Goal: Navigation & Orientation: Find specific page/section

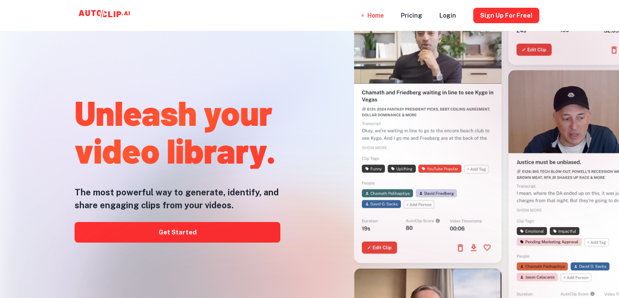
click at [224, 236] on div at bounding box center [309, 297] width 495 height 171
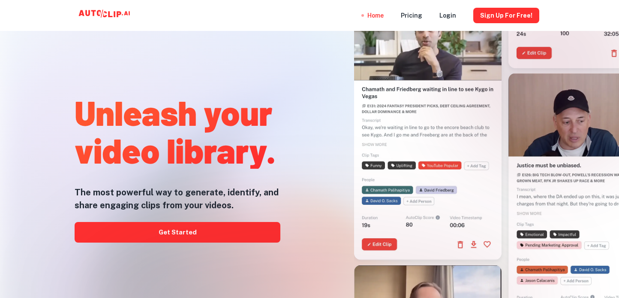
click at [165, 242] on div at bounding box center [309, 297] width 495 height 171
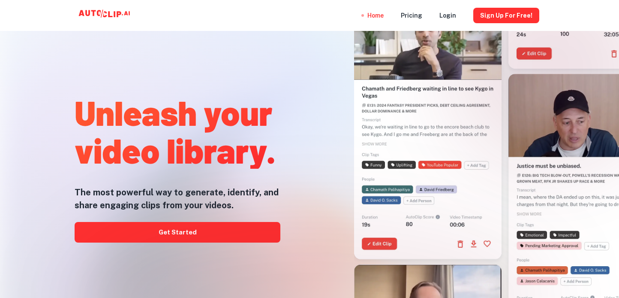
click at [165, 228] on div at bounding box center [309, 297] width 495 height 171
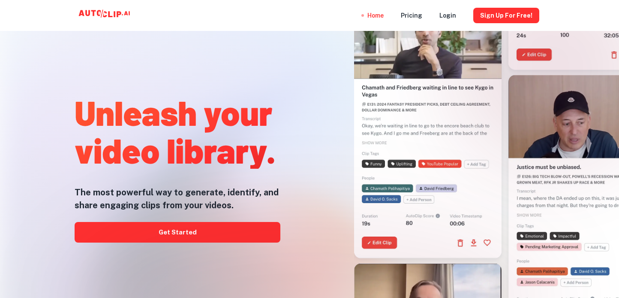
click at [180, 238] on div at bounding box center [309, 297] width 495 height 171
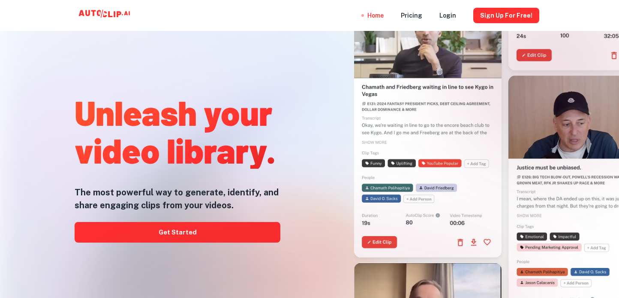
click at [180, 238] on div at bounding box center [309, 297] width 495 height 171
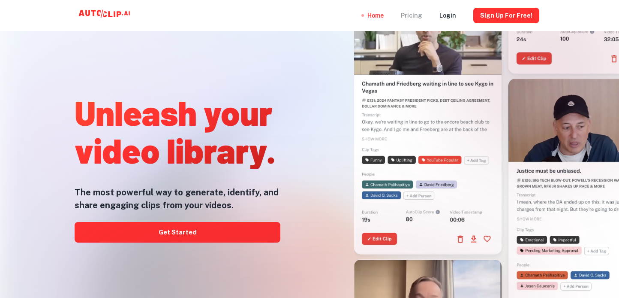
click at [421, 18] on div "Pricing" at bounding box center [411, 15] width 21 height 31
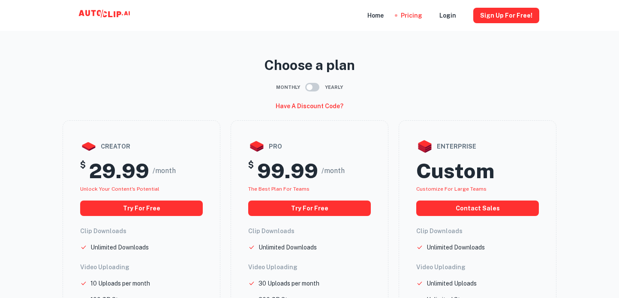
click at [391, 15] on nav "Home Pricing Login Sign Up for free!" at bounding box center [453, 15] width 172 height 31
click at [380, 14] on div "Home" at bounding box center [375, 15] width 16 height 31
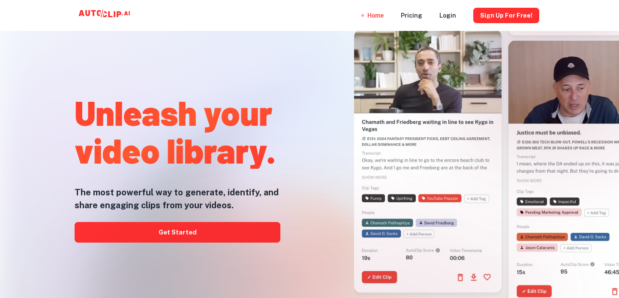
click at [208, 232] on div at bounding box center [309, 297] width 495 height 171
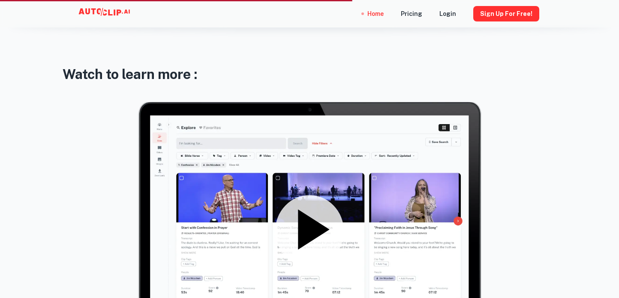
scroll to position [1122, 0]
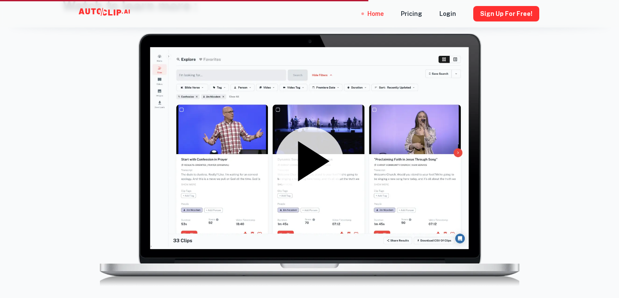
click at [319, 154] on icon at bounding box center [313, 161] width 31 height 40
